Goal: Task Accomplishment & Management: Manage account settings

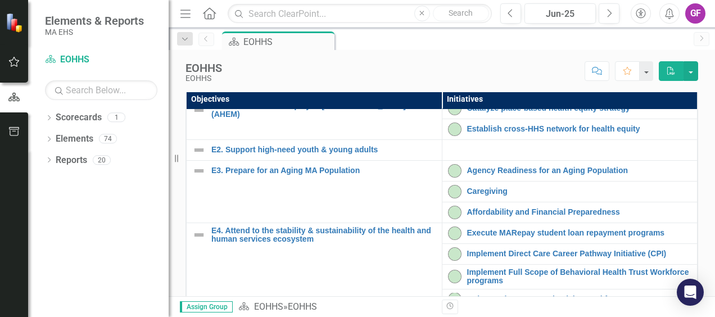
scroll to position [56, 0]
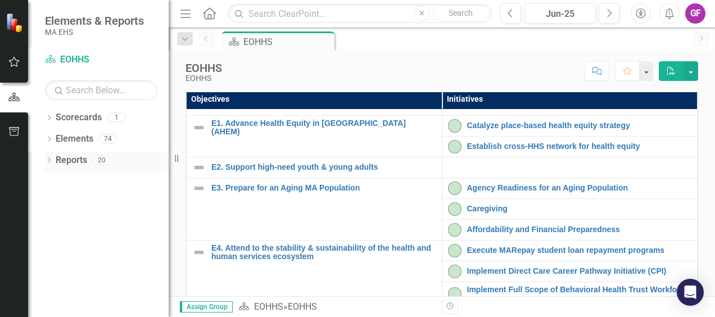
click at [80, 162] on link "Reports" at bounding box center [71, 160] width 31 height 13
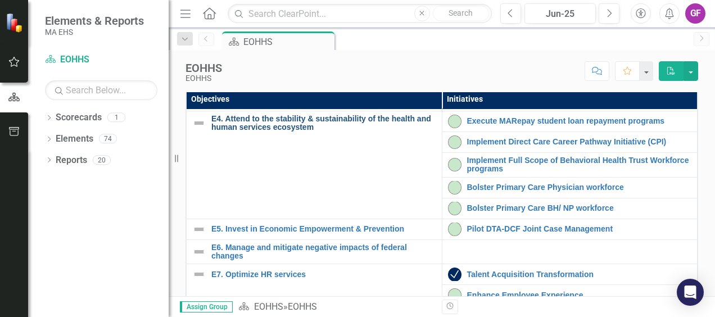
scroll to position [169, 0]
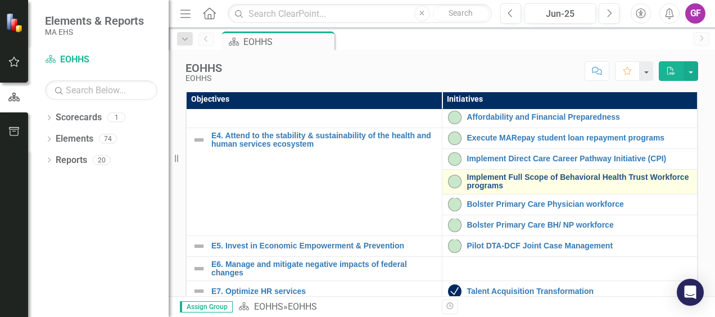
click at [494, 191] on link "Implement Full Scope of Behavioral Health Trust Workforce programs" at bounding box center [579, 181] width 225 height 17
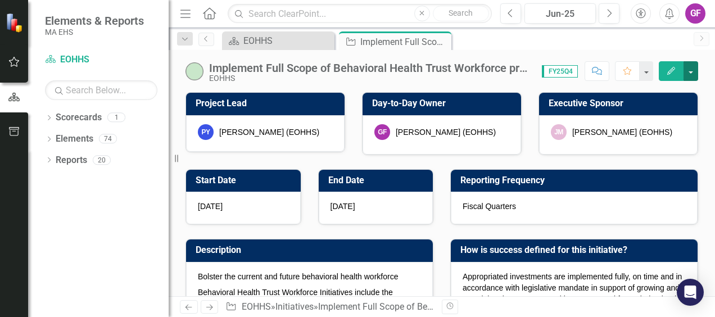
click at [694, 74] on button "button" at bounding box center [691, 71] width 15 height 20
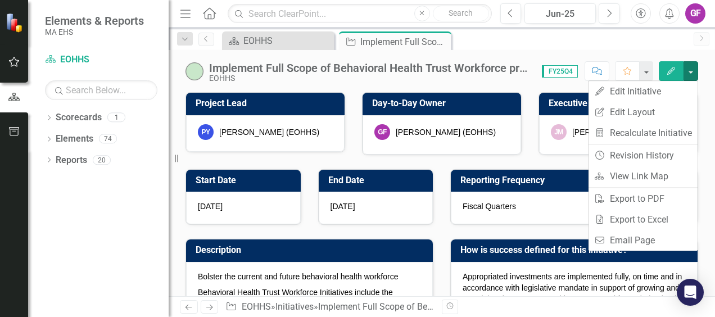
click at [569, 71] on span "FY25Q4" at bounding box center [560, 71] width 36 height 12
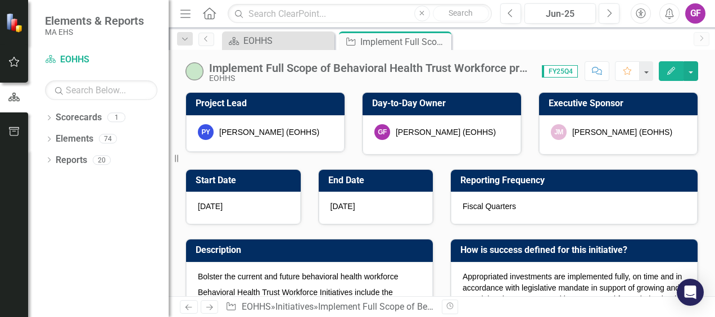
click at [569, 71] on span "FY25Q4" at bounding box center [560, 71] width 36 height 12
click at [541, 74] on div "FY25Q4" at bounding box center [557, 71] width 43 height 13
click at [559, 71] on span "FY25Q4" at bounding box center [560, 71] width 36 height 12
click at [652, 69] on button "button" at bounding box center [646, 71] width 15 height 20
click at [642, 53] on div "Implement Full Scope of Behavioral Health Trust Workforce programs EOHHS Score:…" at bounding box center [442, 67] width 546 height 34
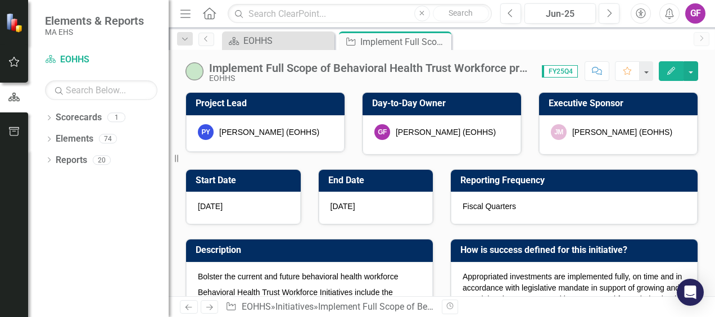
click at [573, 71] on span "FY25Q4" at bounding box center [560, 71] width 36 height 12
click at [690, 73] on button "button" at bounding box center [691, 71] width 15 height 20
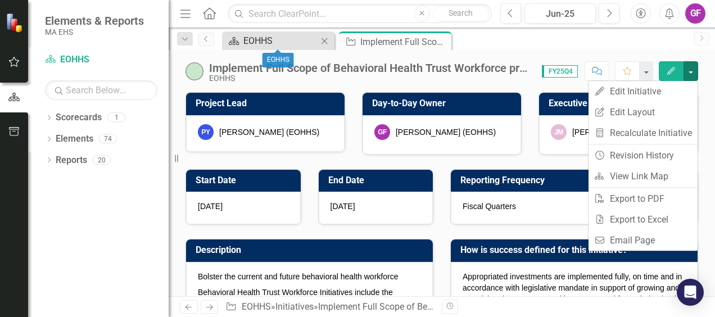
click at [300, 40] on div "EOHHS" at bounding box center [280, 41] width 74 height 14
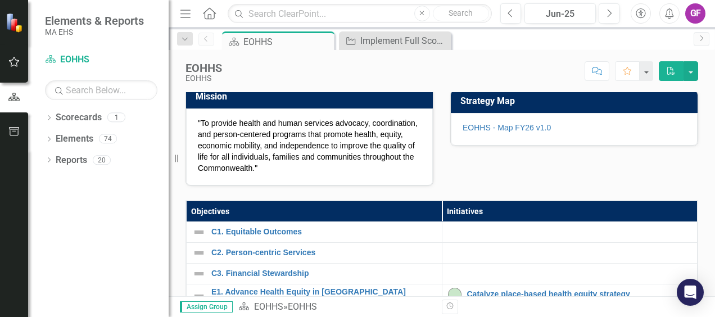
scroll to position [112, 0]
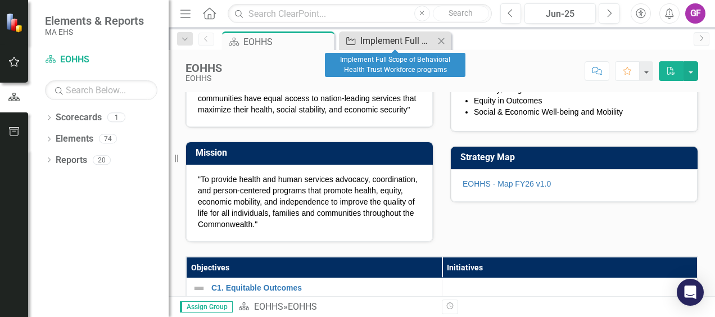
click at [375, 43] on div "Implement Full Scope of Behavioral Health Trust Workforce programs" at bounding box center [397, 41] width 74 height 14
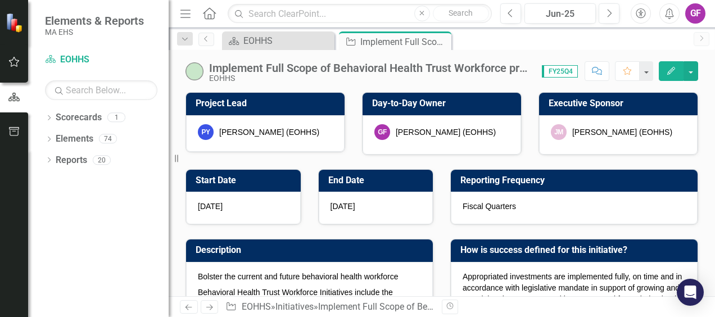
click at [564, 67] on span "FY25Q4" at bounding box center [560, 71] width 36 height 12
click at [567, 71] on span "FY25Q4" at bounding box center [560, 71] width 36 height 12
click at [696, 75] on button "button" at bounding box center [691, 71] width 15 height 20
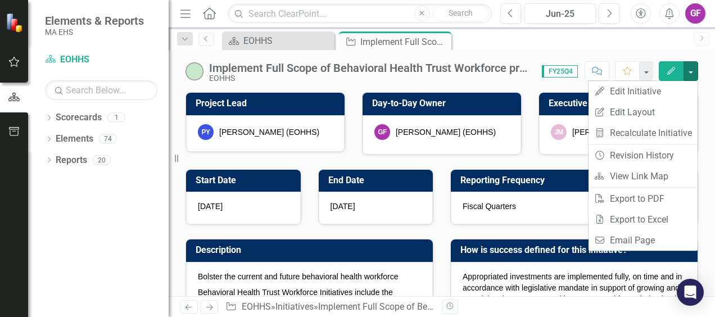
click at [563, 72] on span "FY25Q4" at bounding box center [560, 71] width 36 height 12
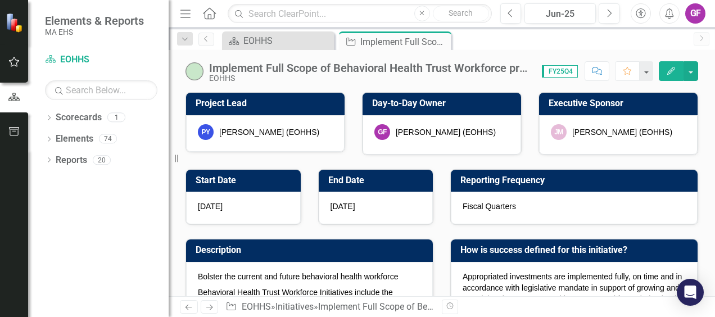
drag, startPoint x: 563, startPoint y: 72, endPoint x: 531, endPoint y: 72, distance: 32.0
click at [531, 72] on div "Implement Full Scope of Behavioral Health Trust Workforce programs" at bounding box center [370, 68] width 322 height 12
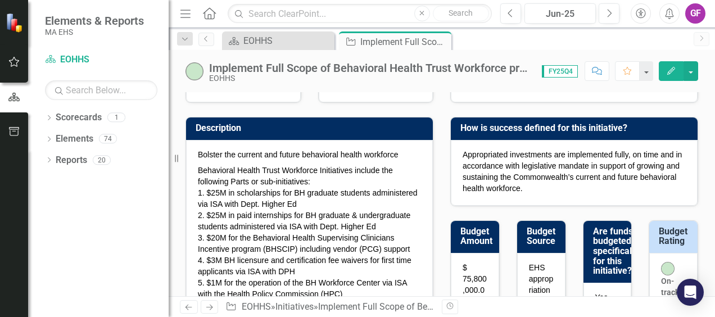
scroll to position [112, 0]
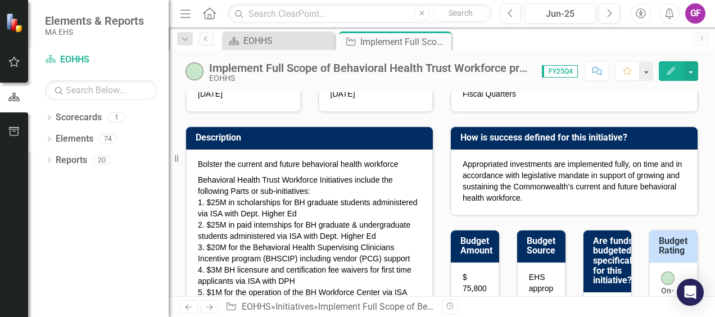
click at [673, 70] on icon "button" at bounding box center [671, 71] width 8 height 8
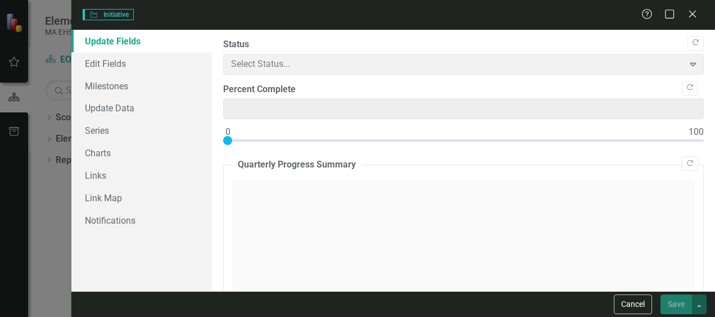
type input "0"
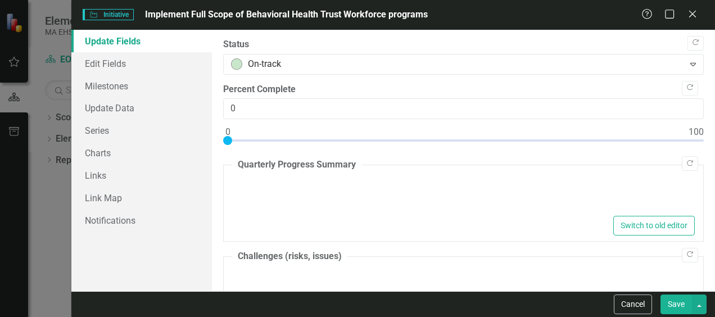
type textarea "<p>As of [DATE], all EOHHS-administered workforce items from the Behavioral Hea…"
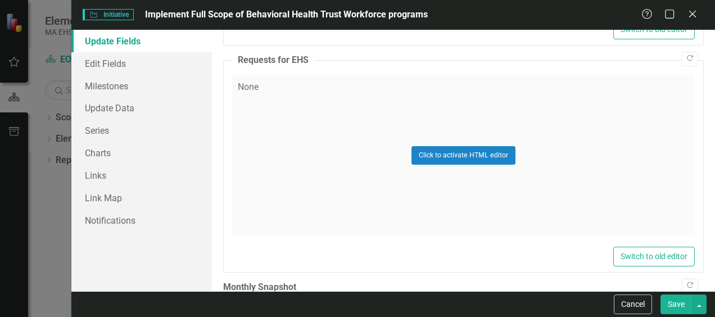
scroll to position [1068, 0]
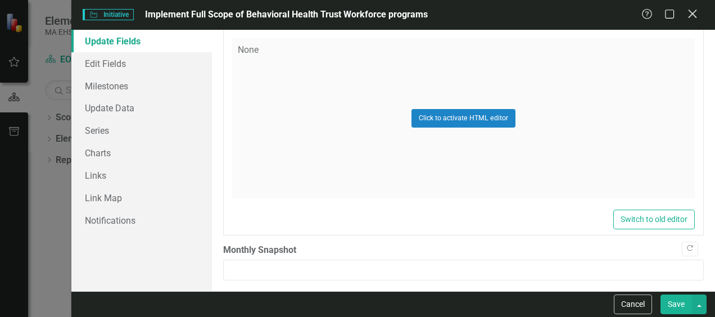
click at [688, 16] on icon "Close" at bounding box center [692, 13] width 14 height 11
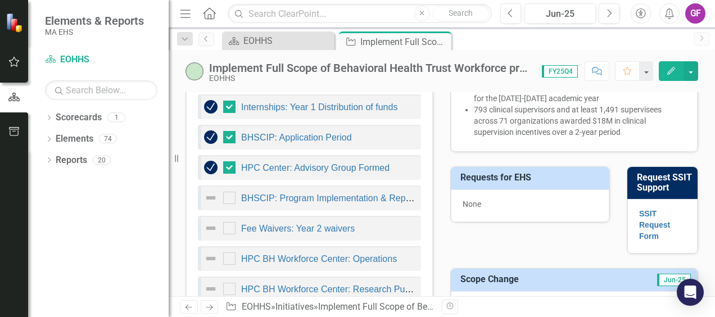
scroll to position [675, 0]
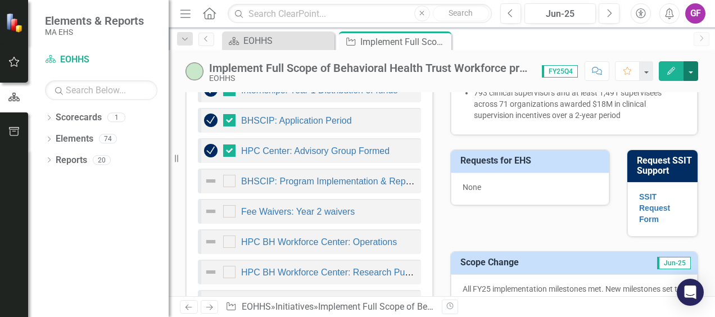
click at [687, 68] on button "button" at bounding box center [691, 71] width 15 height 20
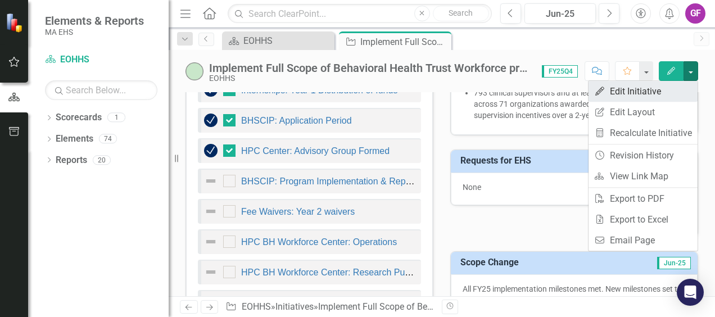
click at [636, 87] on link "Edit Edit Initiative" at bounding box center [643, 91] width 109 height 21
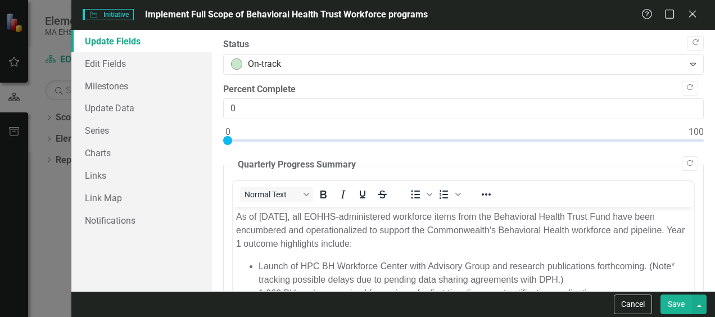
scroll to position [0, 0]
click at [112, 62] on link "Edit Fields" at bounding box center [141, 63] width 141 height 22
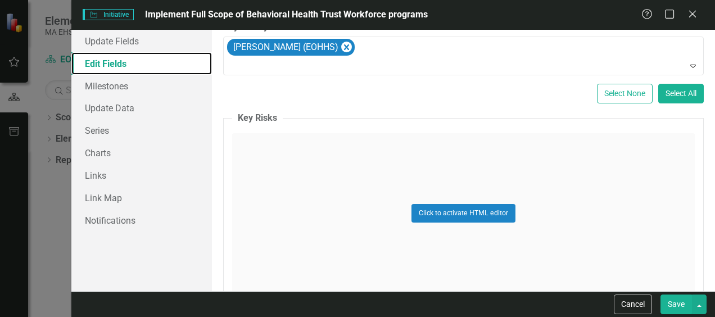
scroll to position [843, 0]
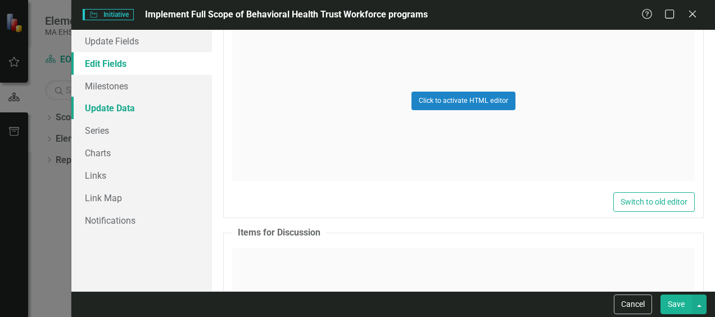
click at [120, 111] on link "Update Data" at bounding box center [141, 108] width 141 height 22
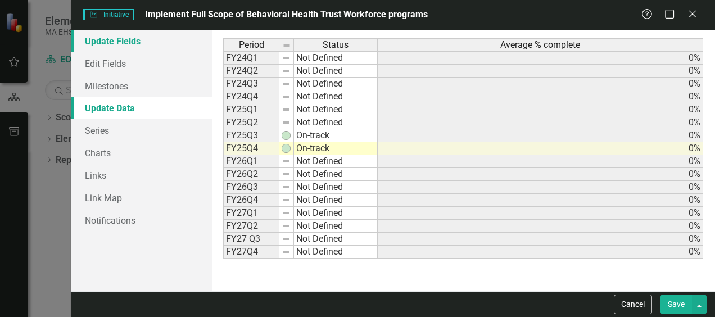
click at [105, 38] on link "Update Fields" at bounding box center [141, 41] width 141 height 22
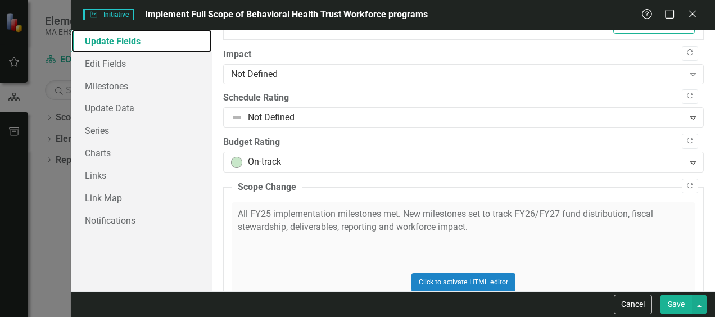
scroll to position [676, 0]
